Goal: Check status: Check status

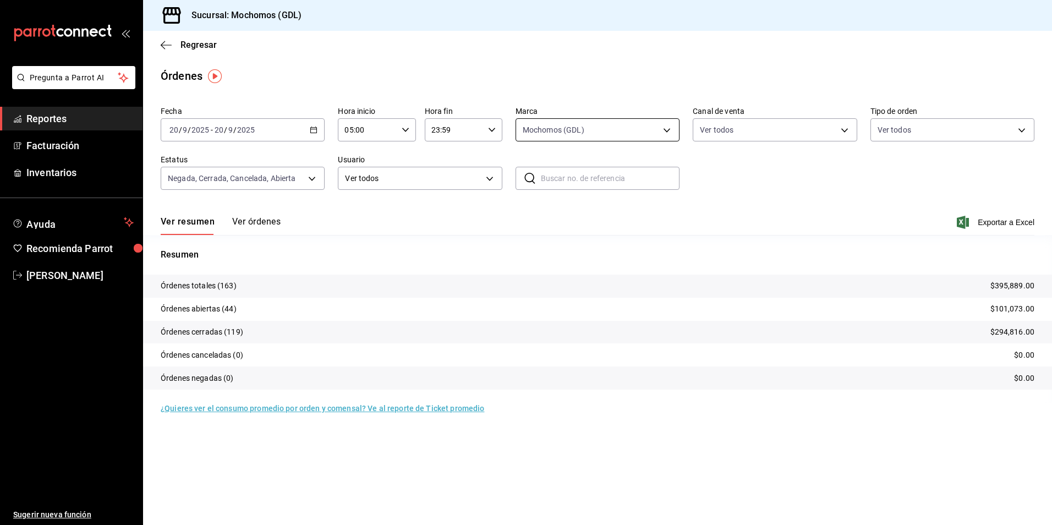
click at [568, 130] on body "Pregunta a Parrot AI Reportes Facturación Inventarios Ayuda Recomienda Parrot […" at bounding box center [526, 262] width 1052 height 525
drag, startPoint x: 425, startPoint y: 152, endPoint x: 205, endPoint y: 124, distance: 221.3
click at [424, 152] on div at bounding box center [526, 262] width 1052 height 525
click at [311, 131] on \(Stroke\) "button" at bounding box center [313, 130] width 7 height 6
click at [243, 282] on span "Rango de fechas" at bounding box center [212, 287] width 85 height 12
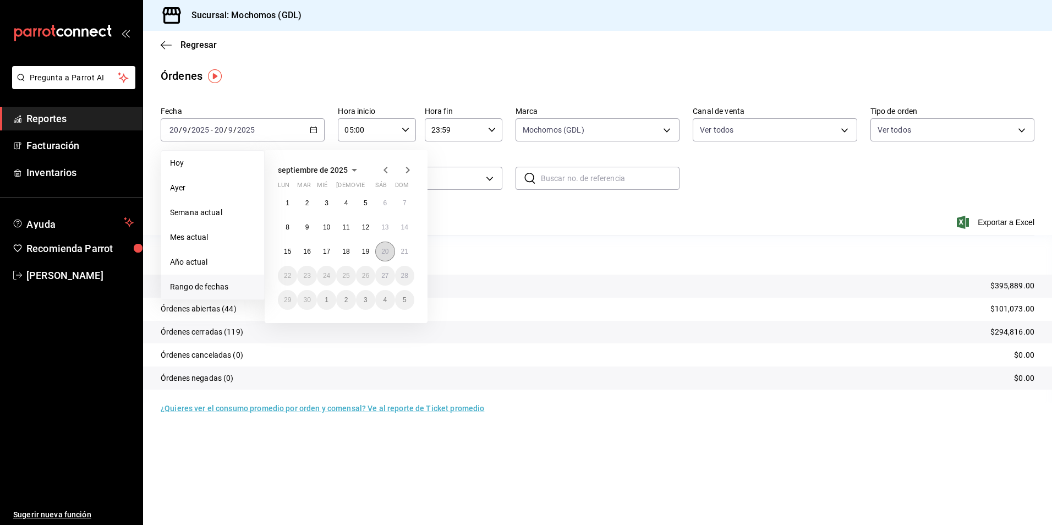
click at [378, 251] on button "20" at bounding box center [384, 251] width 19 height 20
drag, startPoint x: 396, startPoint y: 251, endPoint x: 421, endPoint y: 234, distance: 30.8
click at [397, 251] on button "21" at bounding box center [404, 251] width 19 height 20
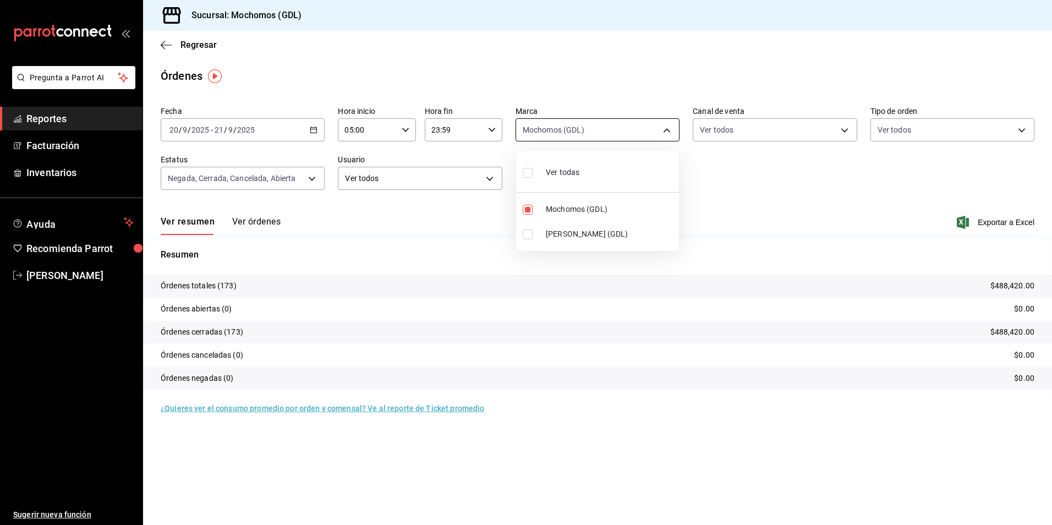
click at [595, 130] on body "Pregunta a Parrot AI Reportes Facturación Inventarios Ayuda Recomienda Parrot […" at bounding box center [526, 262] width 1052 height 525
click at [519, 233] on li "[PERSON_NAME] (GDL)" at bounding box center [597, 234] width 163 height 25
type input "36c25d4a-7cb0-456c-a434-e981d54830bc,9cac9703-0c5a-4d8b-addd-5b6b571d65b9"
checkbox input "true"
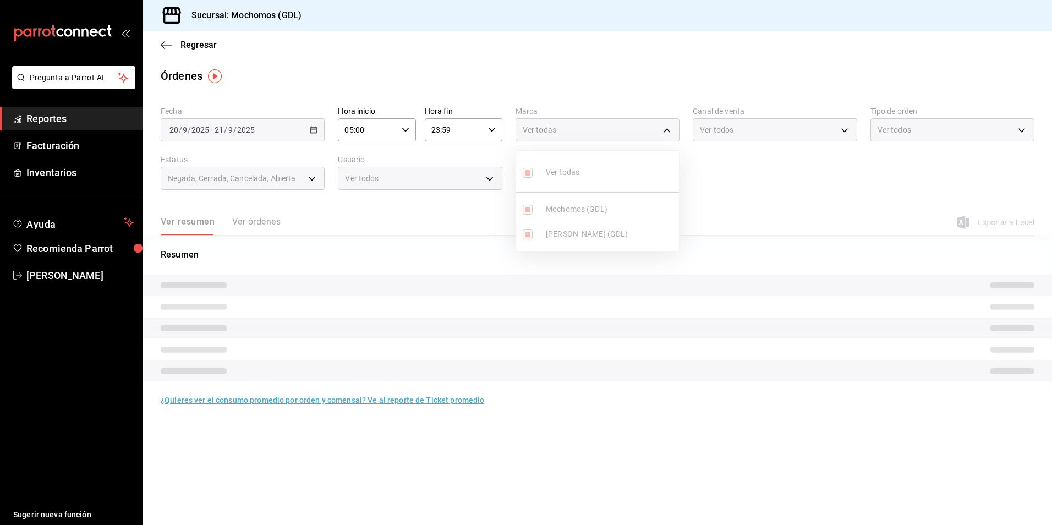
click at [525, 211] on ul "Ver todas Mochomos (GDL) [PERSON_NAME] (GDL)" at bounding box center [597, 201] width 163 height 100
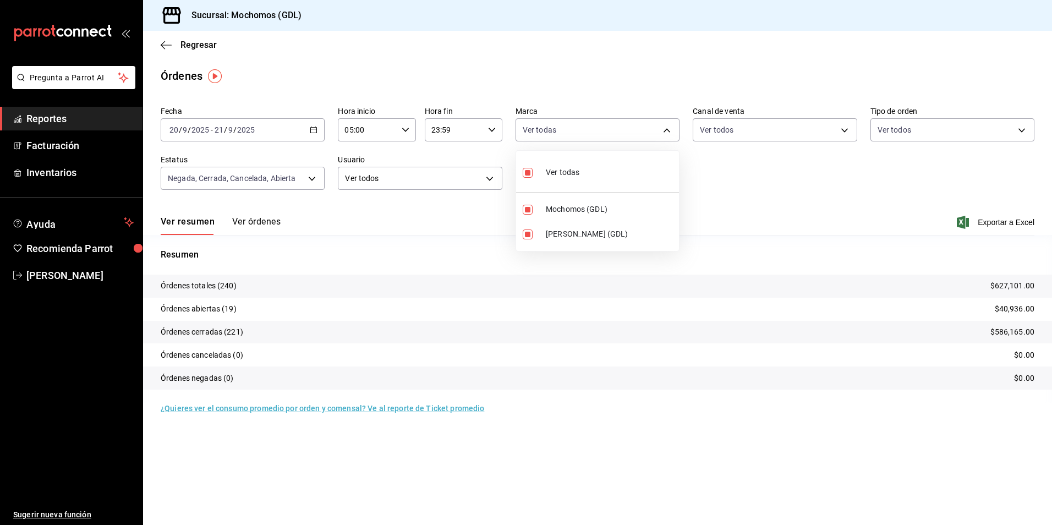
click at [525, 211] on input "checkbox" at bounding box center [528, 210] width 10 height 10
checkbox input "false"
type input "9cac9703-0c5a-4d8b-addd-5b6b571d65b9"
checkbox input "false"
click at [711, 203] on div at bounding box center [526, 262] width 1052 height 525
